Goal: Find specific page/section: Find specific page/section

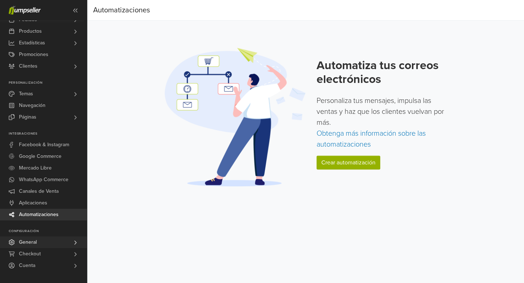
click at [36, 245] on span "General" at bounding box center [28, 243] width 18 height 12
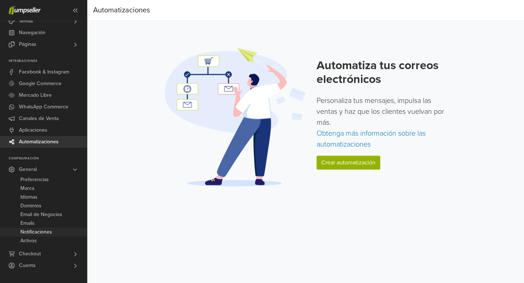
click at [45, 236] on span "Notificaciones" at bounding box center [36, 232] width 32 height 9
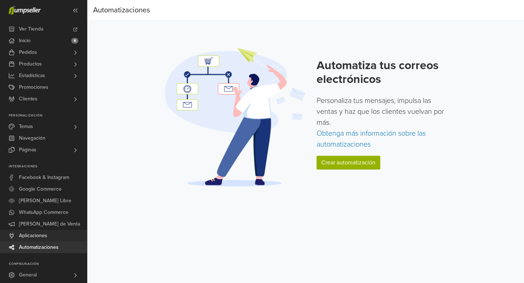
click at [43, 236] on span "Aplicaciones" at bounding box center [33, 236] width 28 height 12
